Goal: Check status: Check status

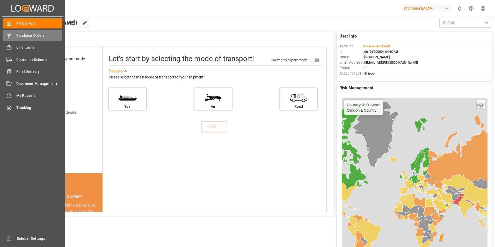
click at [9, 37] on icon at bounding box center [8, 35] width 5 height 5
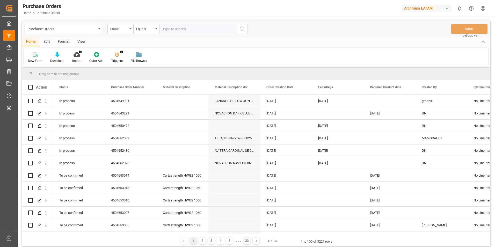
click at [129, 31] on div "Status" at bounding box center [121, 29] width 26 height 10
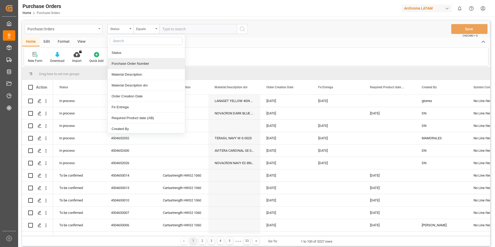
click at [138, 67] on div "Purchase Order Number" at bounding box center [146, 63] width 77 height 11
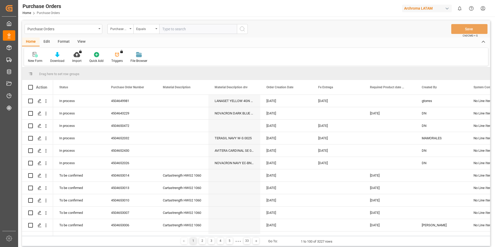
click at [172, 30] on input "text" at bounding box center [198, 29] width 78 height 10
paste input "4504643855"
type input "4504643855"
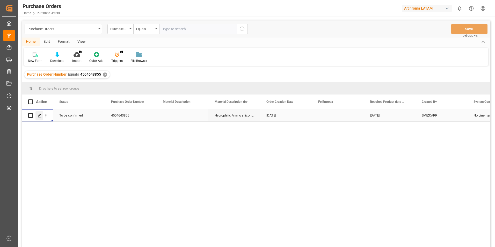
click at [41, 113] on icon "Press SPACE to select this row." at bounding box center [40, 115] width 4 height 4
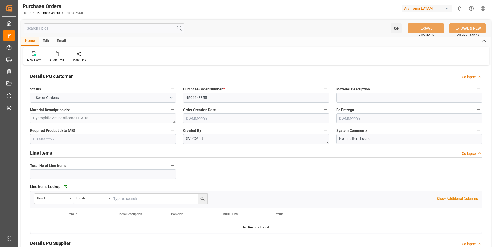
type input "1"
type input "[DATE]"
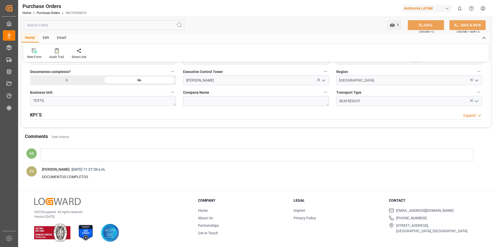
scroll to position [395, 0]
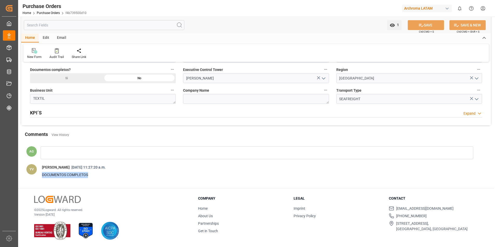
drag, startPoint x: 40, startPoint y: 176, endPoint x: 95, endPoint y: 176, distance: 54.7
click at [95, 176] on span "DOCUMENTOS COMPLETOS" at bounding box center [259, 175] width 443 height 9
click at [95, 178] on span "DOCUMENTOS COMPLETOS" at bounding box center [259, 175] width 443 height 9
click at [63, 133] on link "View History" at bounding box center [61, 135] width 18 height 4
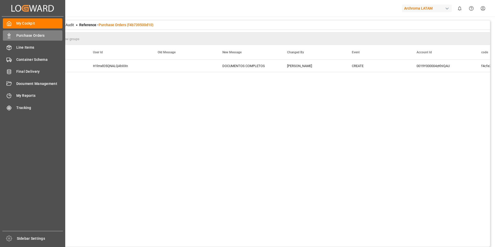
click at [12, 37] on div "Purchase Orders Purchase Orders" at bounding box center [33, 35] width 60 height 10
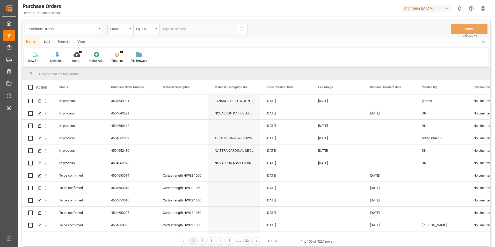
click at [125, 29] on div "Status" at bounding box center [119, 28] width 18 height 6
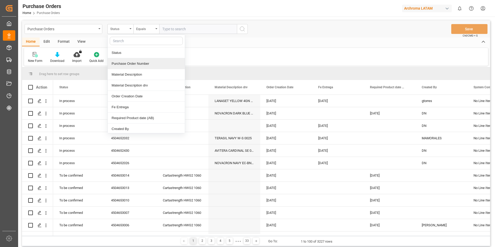
click at [134, 64] on div "Purchase Order Number" at bounding box center [146, 63] width 77 height 11
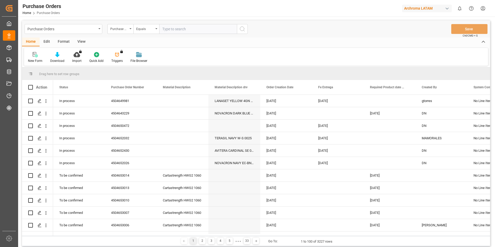
click at [171, 32] on input "text" at bounding box center [198, 29] width 78 height 10
paste input "4504643855"
type input "4504643855"
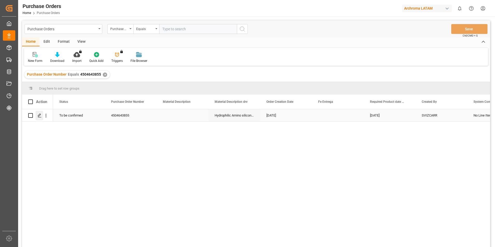
click at [37, 116] on div "Press SPACE to select this row." at bounding box center [40, 116] width 8 height 10
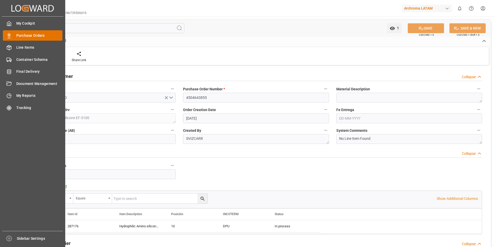
click at [5, 36] on div at bounding box center [7, 35] width 9 height 5
